Goal: Task Accomplishment & Management: Manage account settings

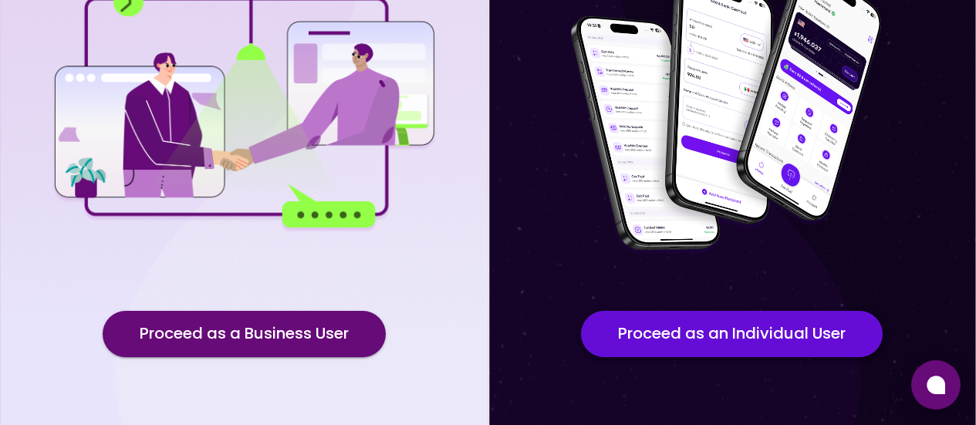
scroll to position [205, 0]
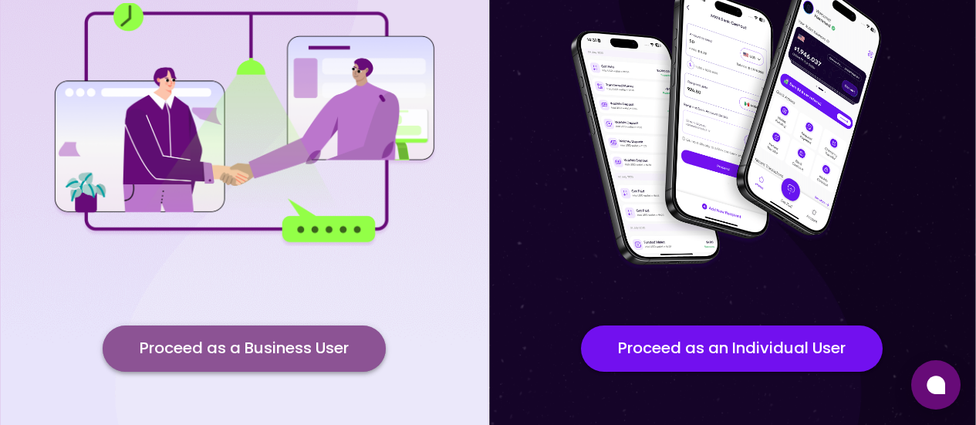
click at [362, 339] on button "Proceed as a Business User" at bounding box center [244, 349] width 283 height 46
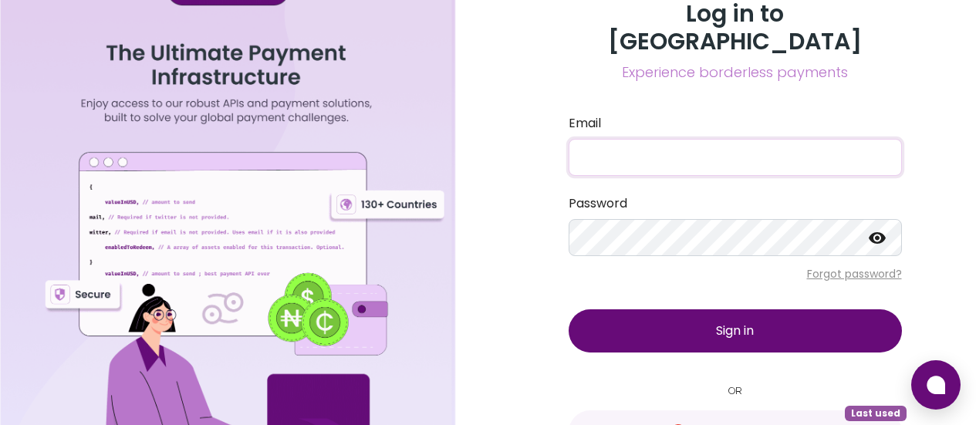
click at [633, 147] on input "Email" at bounding box center [735, 157] width 333 height 37
type input "[EMAIL_ADDRESS][DOMAIN_NAME]"
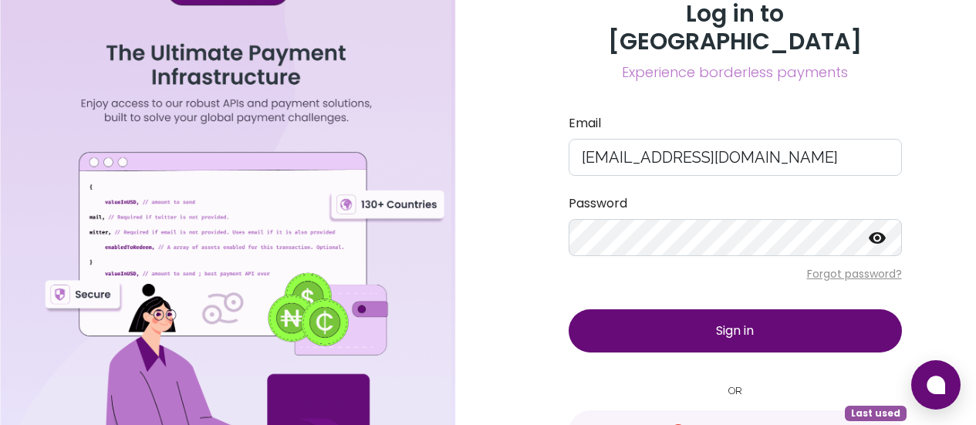
click at [870, 232] on icon at bounding box center [877, 238] width 17 height 12
click at [771, 310] on button "Sign in" at bounding box center [735, 331] width 333 height 43
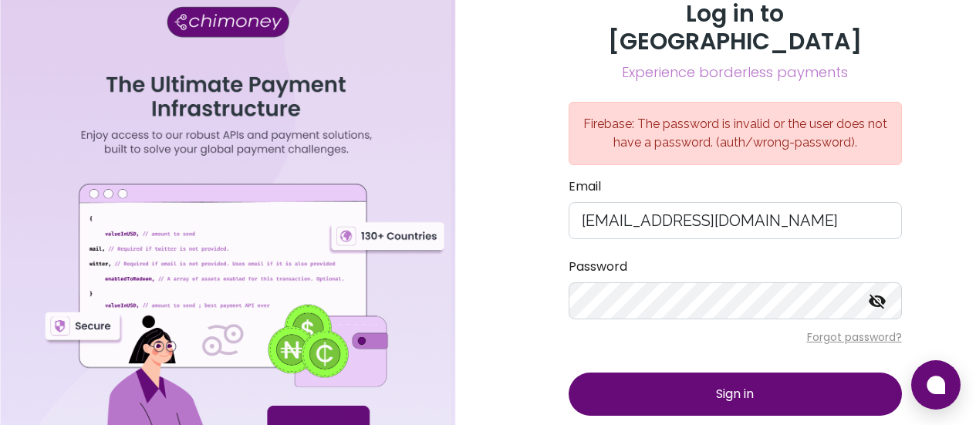
click at [854, 330] on p "Forgot password?" at bounding box center [735, 337] width 333 height 15
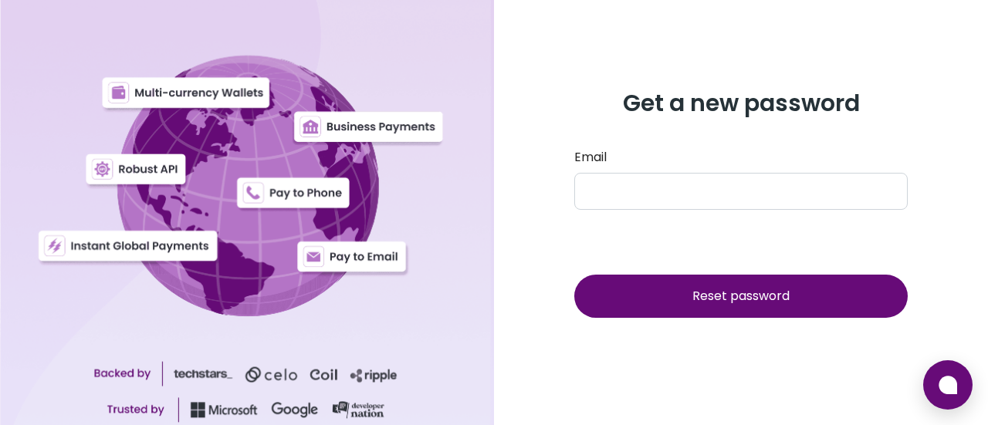
click at [793, 144] on div "Get a new password Email Reset password" at bounding box center [741, 213] width 370 height 247
click at [712, 191] on input "Email" at bounding box center [740, 191] width 333 height 37
type input "[EMAIL_ADDRESS][DOMAIN_NAME]"
click at [744, 289] on span "Reset password" at bounding box center [740, 296] width 97 height 18
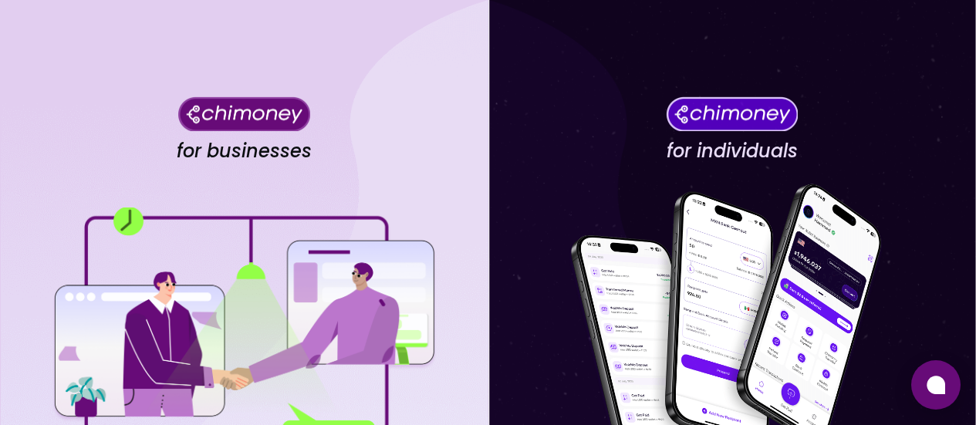
scroll to position [272, 0]
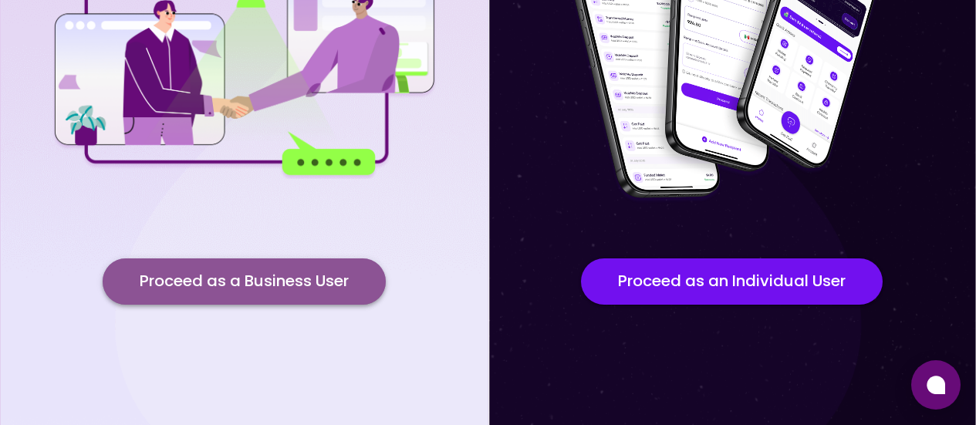
click at [310, 303] on button "Proceed as a Business User" at bounding box center [244, 282] width 283 height 46
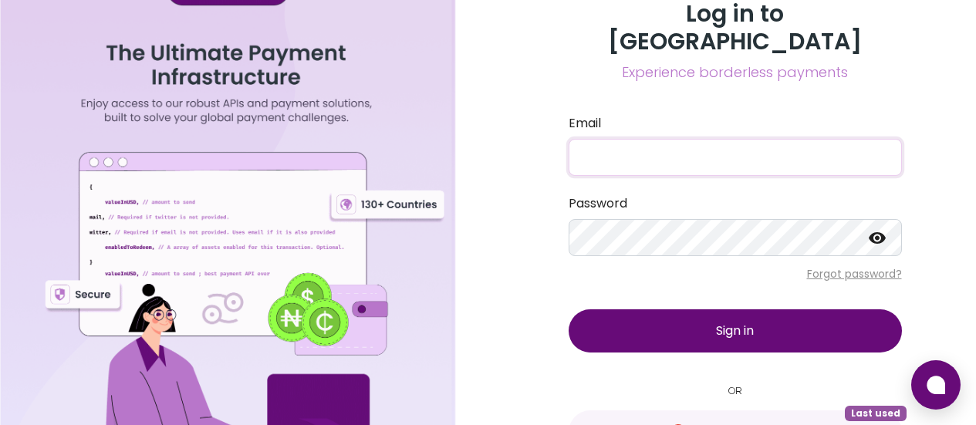
click at [639, 139] on input "Email" at bounding box center [735, 157] width 333 height 37
type input "[EMAIL_ADDRESS][DOMAIN_NAME]"
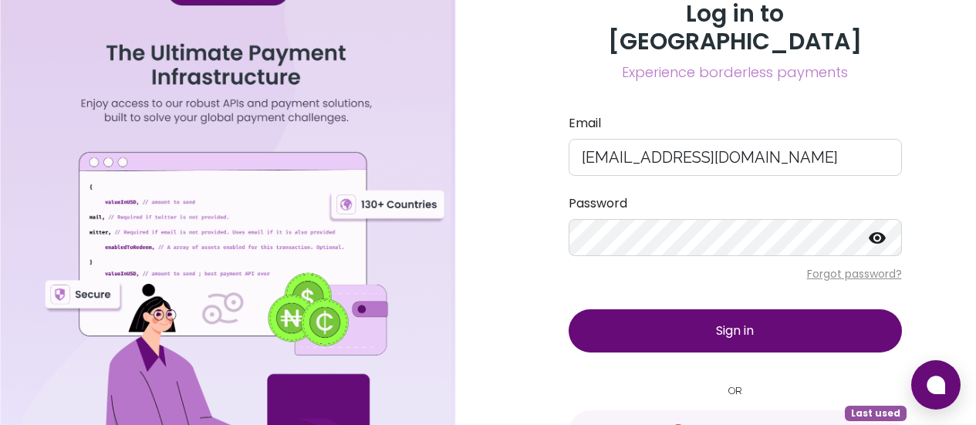
click at [880, 228] on icon at bounding box center [877, 237] width 19 height 19
click at [706, 320] on button "Sign in" at bounding box center [735, 331] width 333 height 43
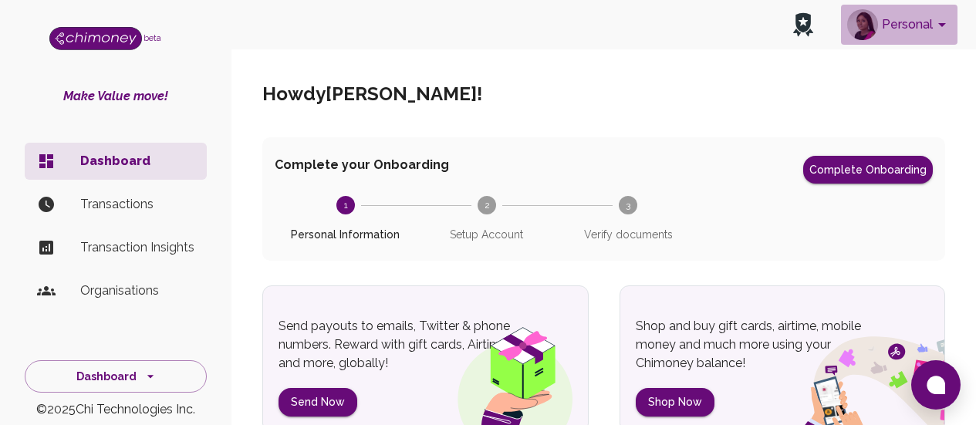
click at [920, 28] on button "Personal" at bounding box center [899, 25] width 117 height 40
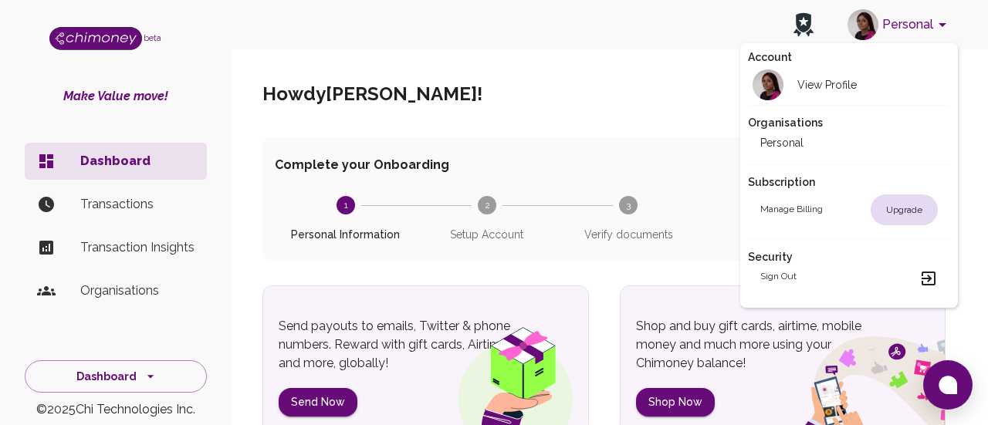
click at [725, 154] on div at bounding box center [494, 212] width 988 height 425
